Goal: Information Seeking & Learning: Learn about a topic

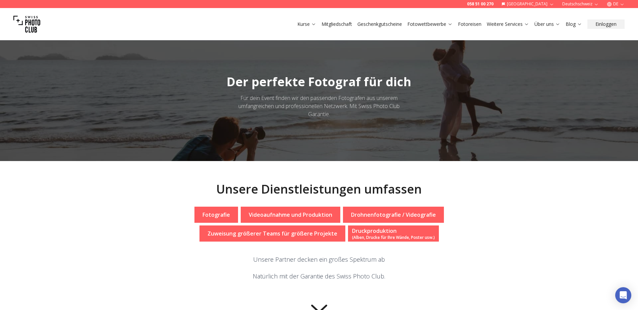
click at [288, 215] on p "Videoaufnahme und Produktion" at bounding box center [290, 214] width 83 height 8
click at [319, 307] on icon at bounding box center [319, 307] width 27 height 27
click at [228, 215] on p "Fotografie" at bounding box center [215, 214] width 27 height 8
click at [227, 214] on p "Fotografie" at bounding box center [215, 214] width 27 height 8
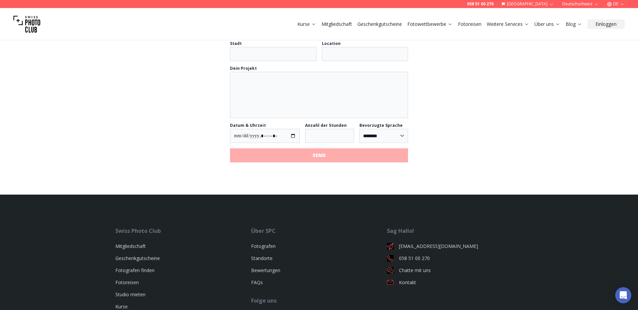
scroll to position [768, 0]
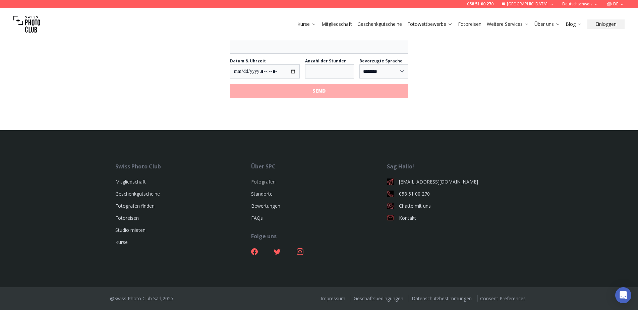
click at [266, 180] on link "Fotografen" at bounding box center [263, 181] width 24 height 6
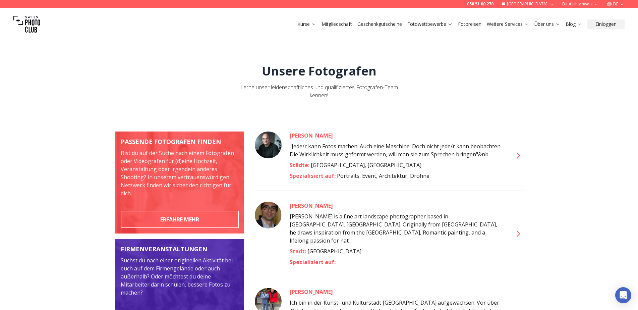
scroll to position [168, 0]
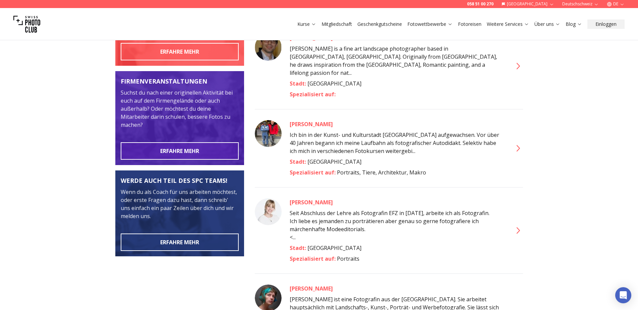
click at [518, 225] on icon at bounding box center [517, 230] width 11 height 11
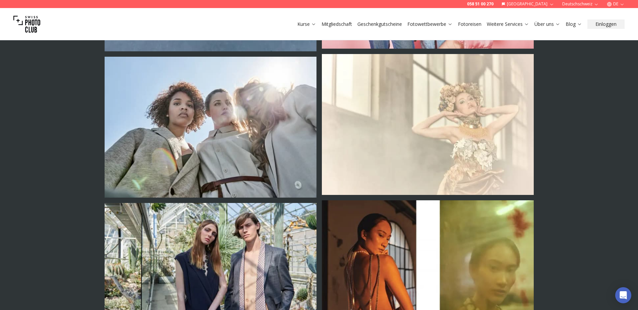
scroll to position [1039, 0]
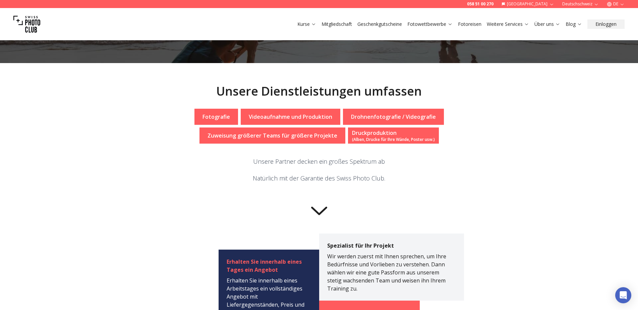
scroll to position [64, 0]
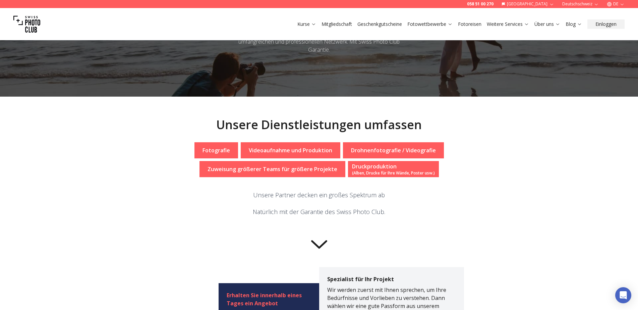
click at [329, 23] on link "Mitgliedschaft" at bounding box center [336, 24] width 31 height 7
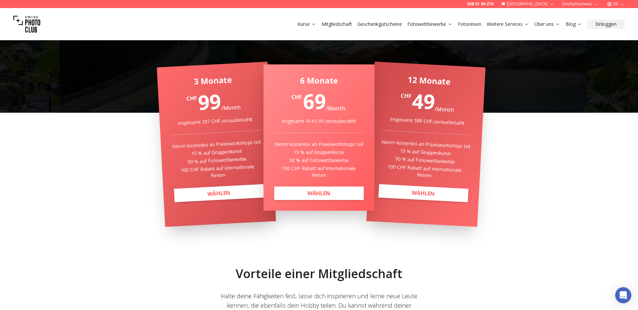
scroll to position [302, 0]
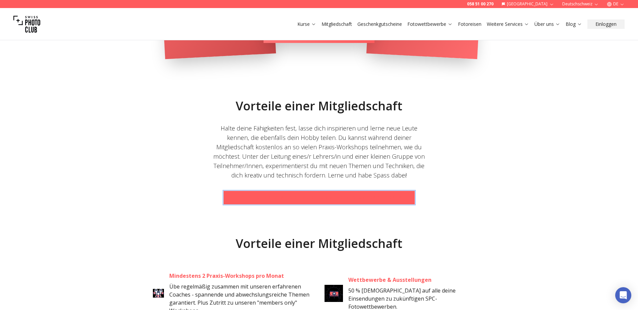
click at [278, 198] on b "Klick hier und schau dir unsere kommenden [DEMOGRAPHIC_DATA]" at bounding box center [319, 197] width 170 height 7
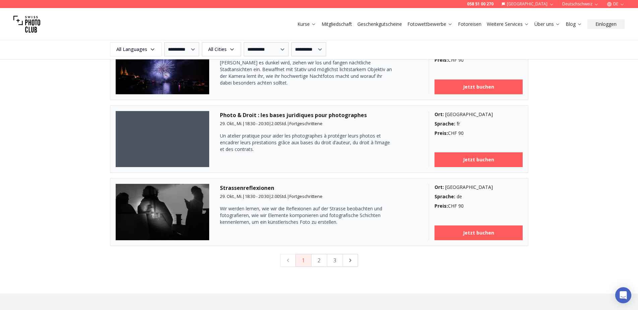
scroll to position [1973, 0]
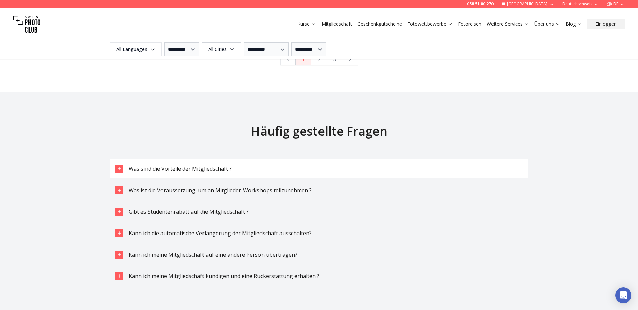
click at [195, 168] on span "Was sind die Vorteile der Mitgliedschaft ?" at bounding box center [180, 168] width 103 height 7
